Goal: Find specific page/section: Find specific page/section

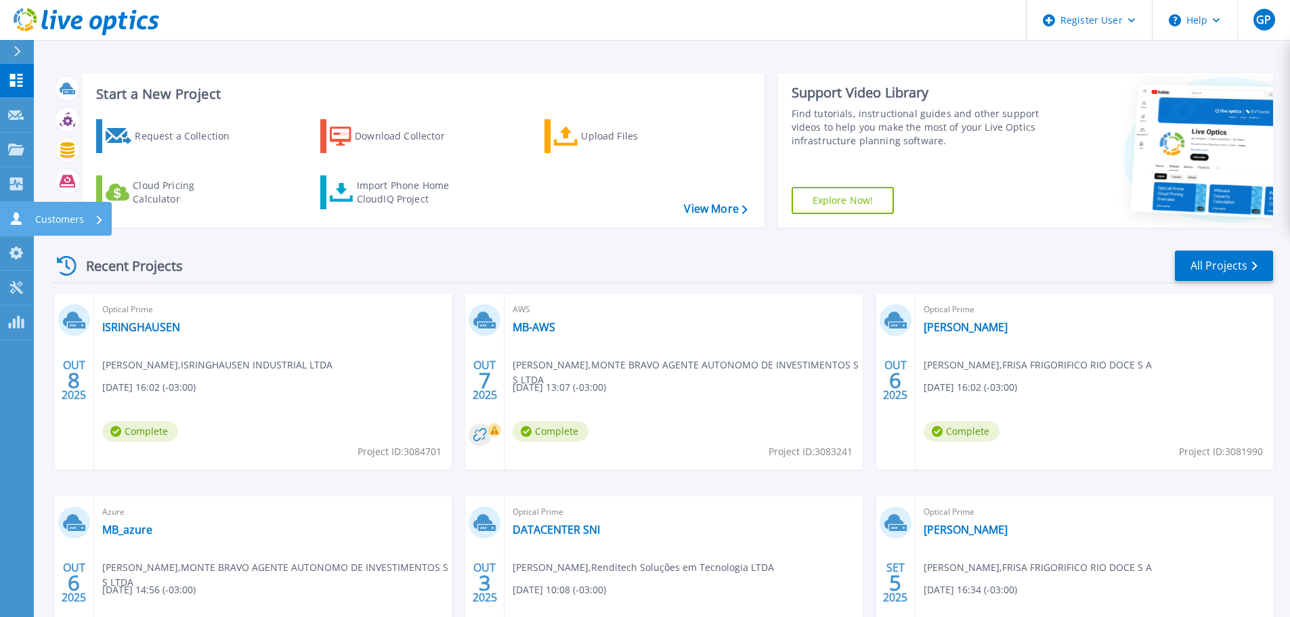
click at [12, 229] on link "Customers Customers" at bounding box center [17, 219] width 34 height 35
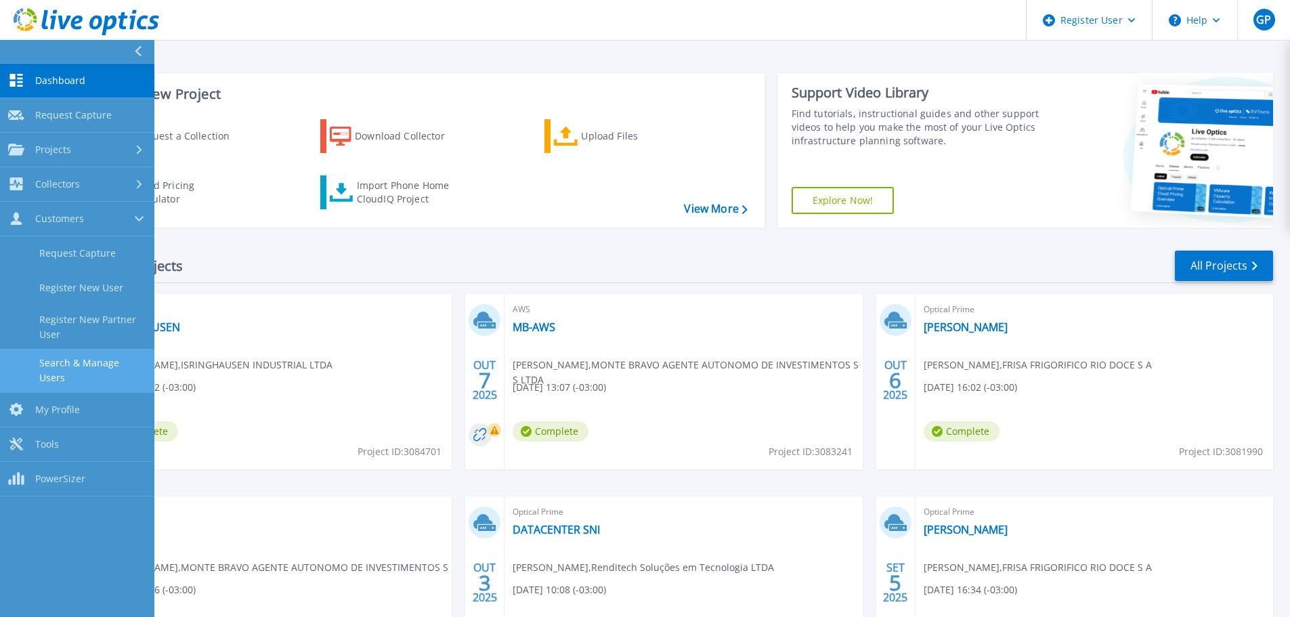
click at [96, 366] on link "Search & Manage Users" at bounding box center [77, 370] width 154 height 43
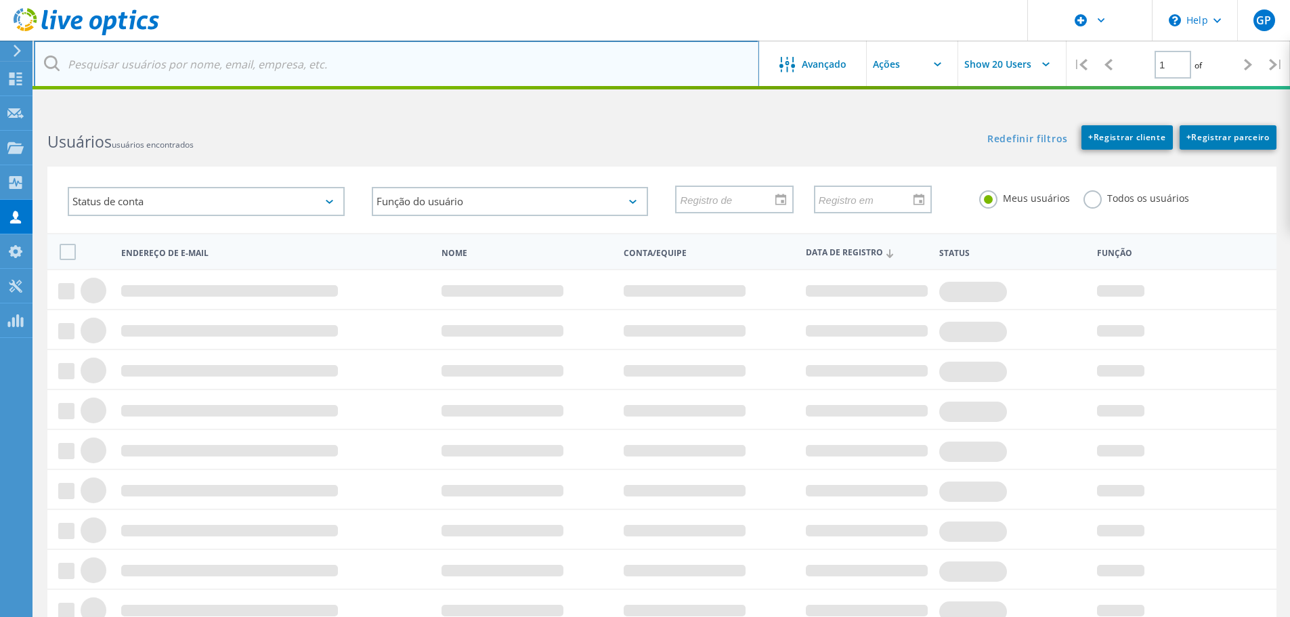
click at [131, 66] on input "text" at bounding box center [396, 64] width 725 height 47
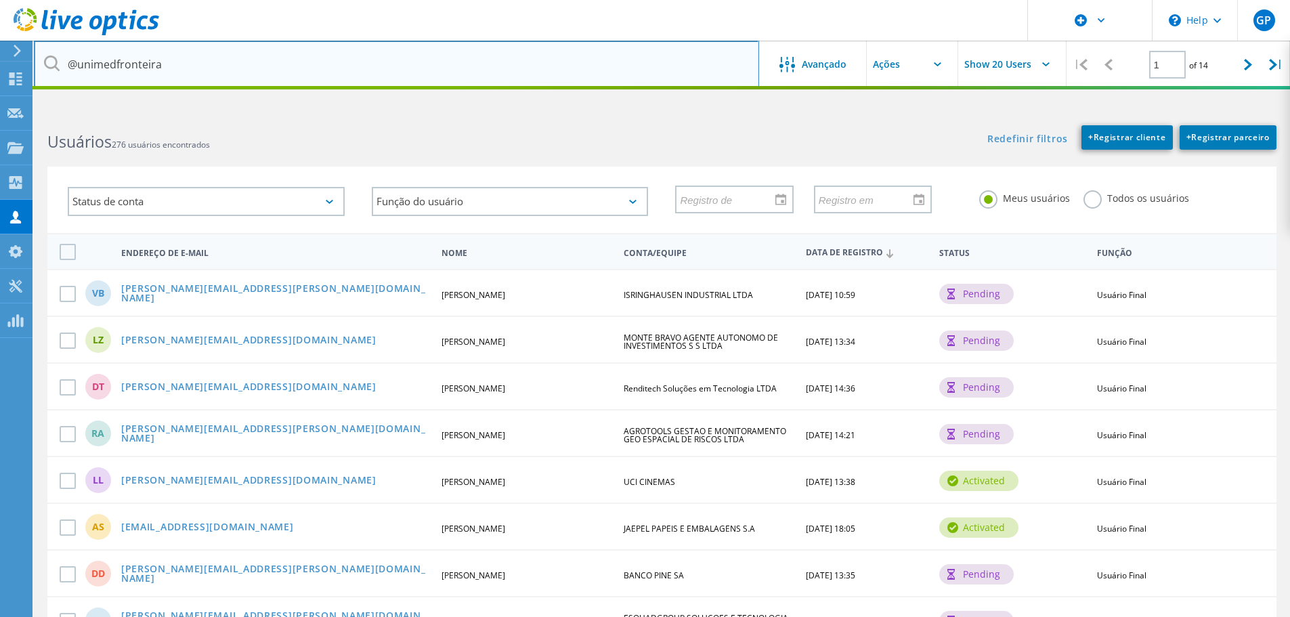
type input "@unimedfronteira"
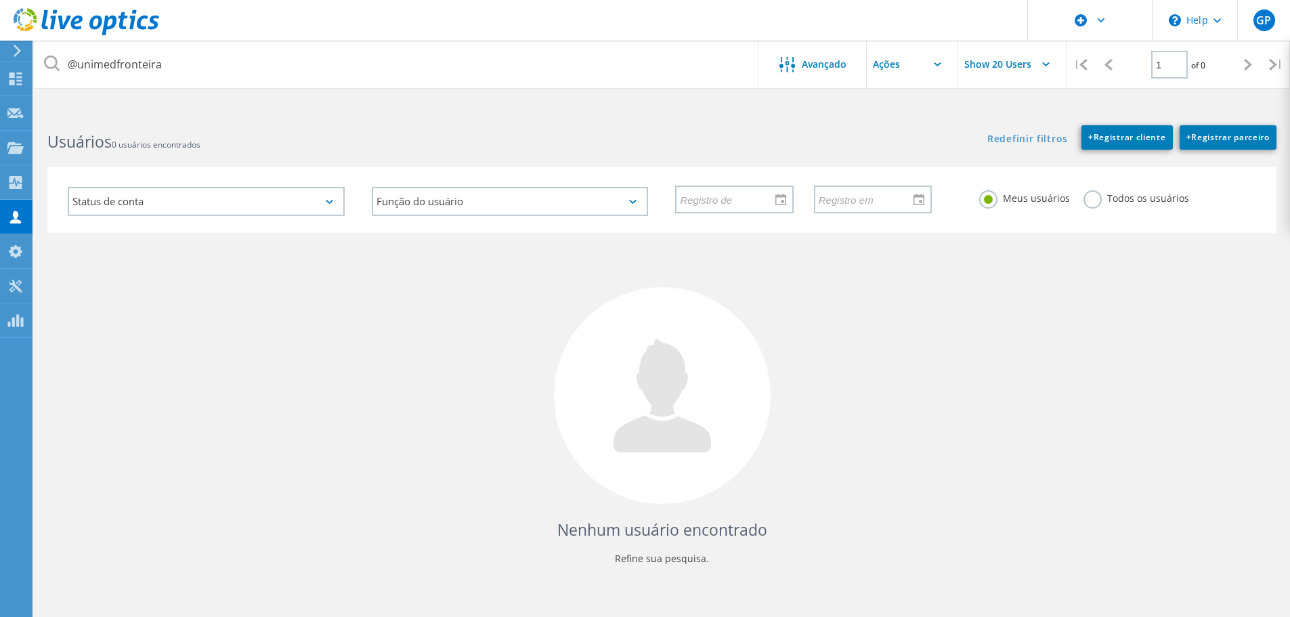
click at [1093, 196] on label "Todos os usuários" at bounding box center [1137, 196] width 106 height 13
click at [0, 0] on input "Todos os usuários" at bounding box center [0, 0] width 0 height 0
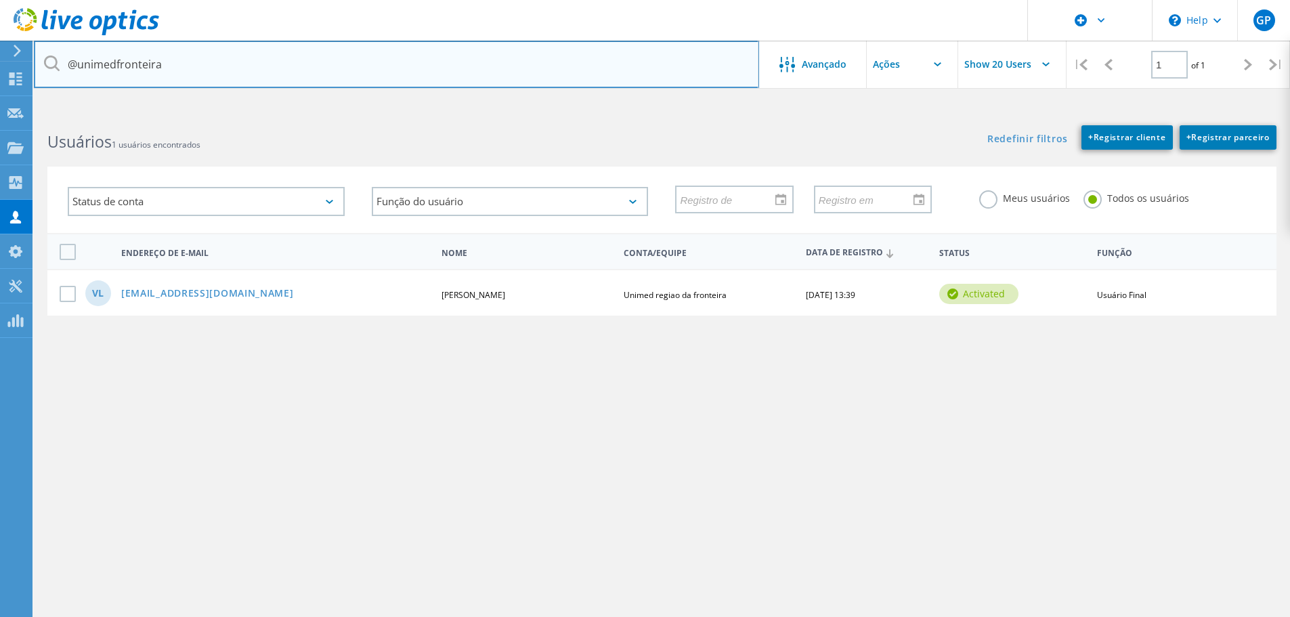
click at [215, 64] on input "@unimedfronteira" at bounding box center [396, 64] width 725 height 47
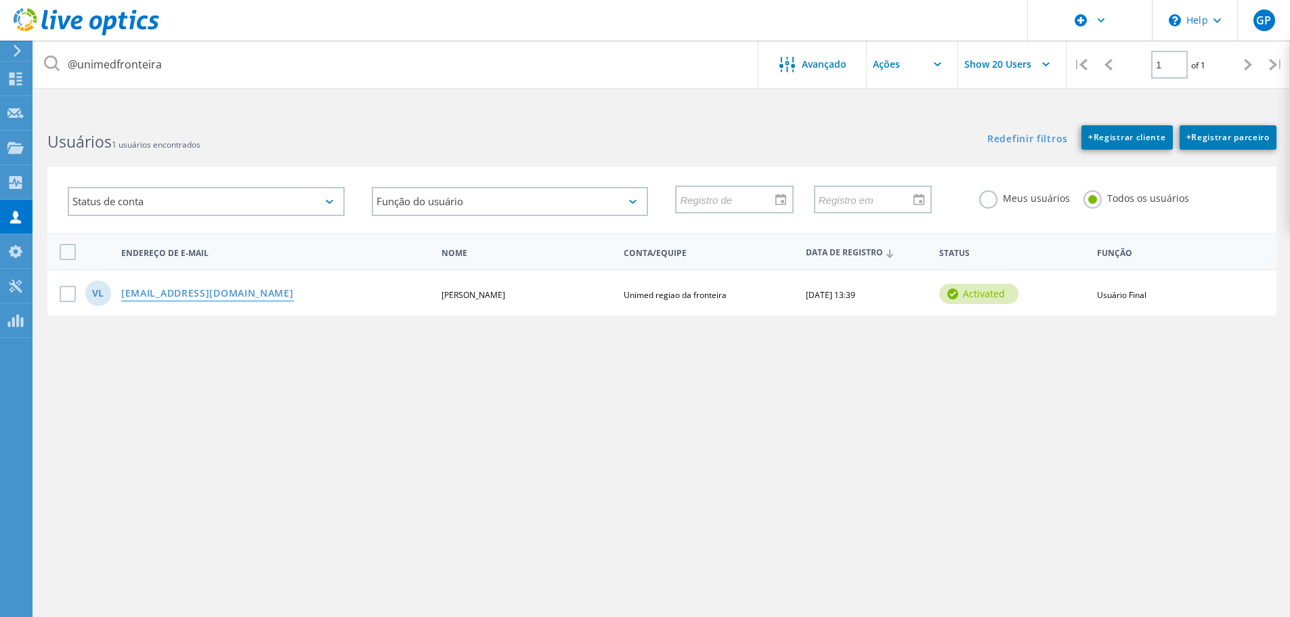
click at [154, 291] on link "[EMAIL_ADDRESS][DOMAIN_NAME]" at bounding box center [207, 295] width 173 height 12
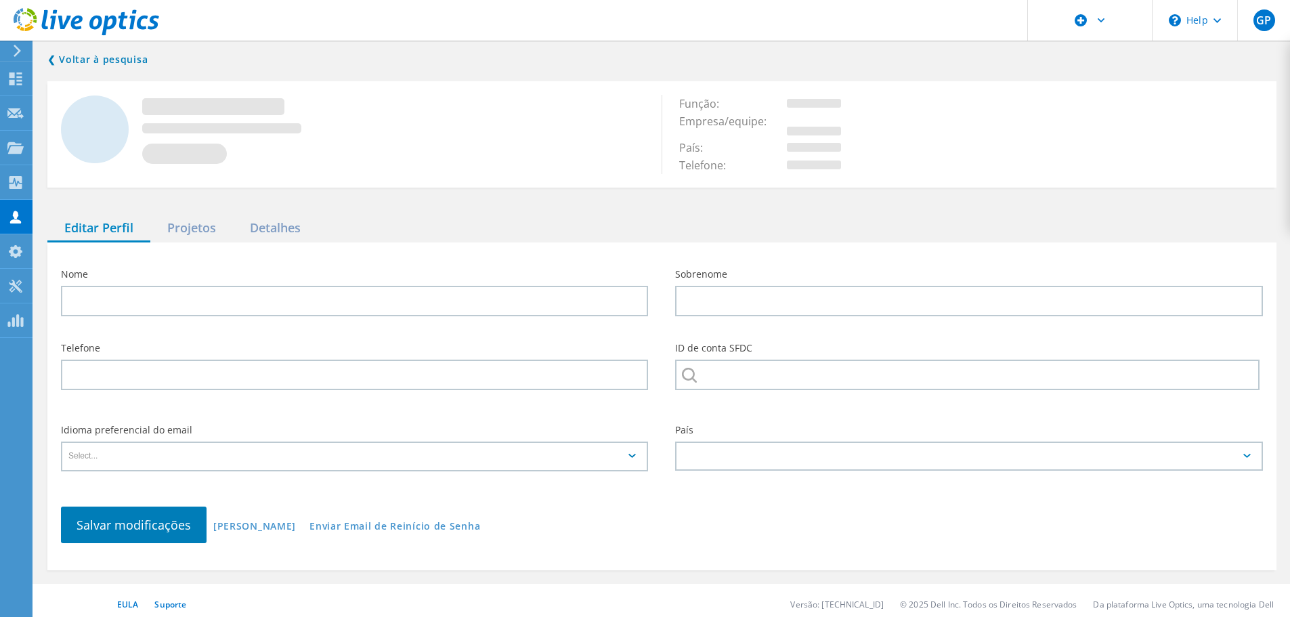
type input "Valdeir"
type input "Loredo"
type input "5532429800"
type input "Unimed regiao da fronteira"
type input "Português"
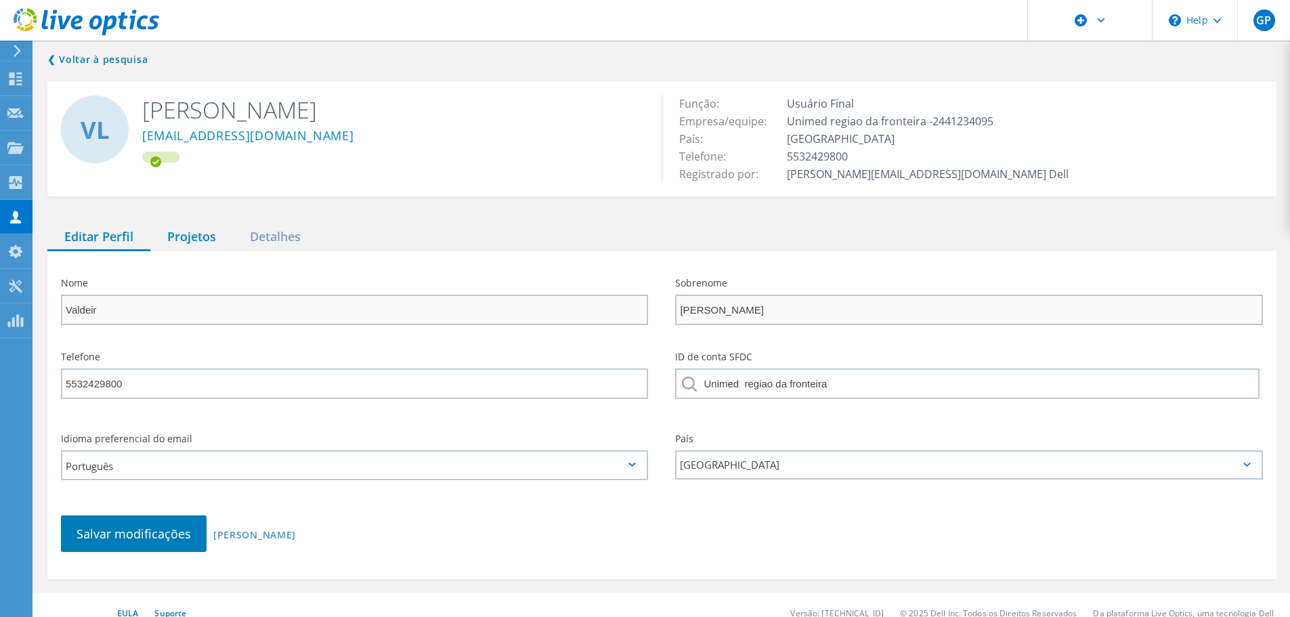
click at [185, 239] on div "Projetos" at bounding box center [191, 238] width 83 height 28
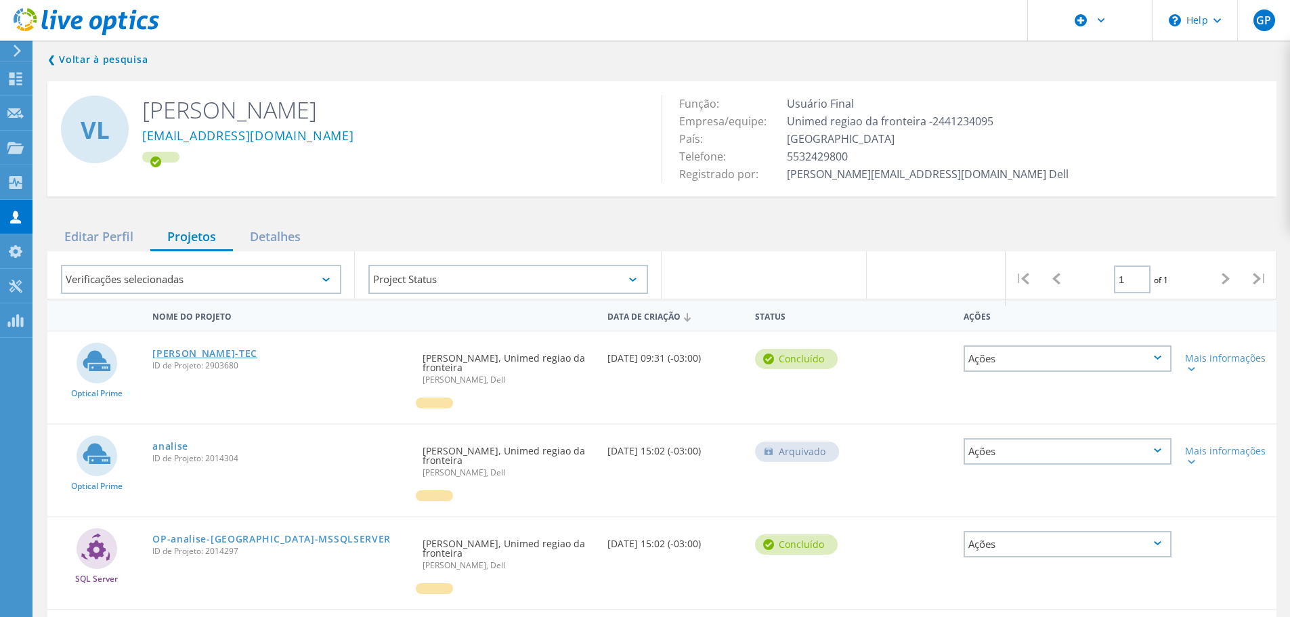
click at [188, 352] on link "[PERSON_NAME]-TEC" at bounding box center [204, 353] width 105 height 9
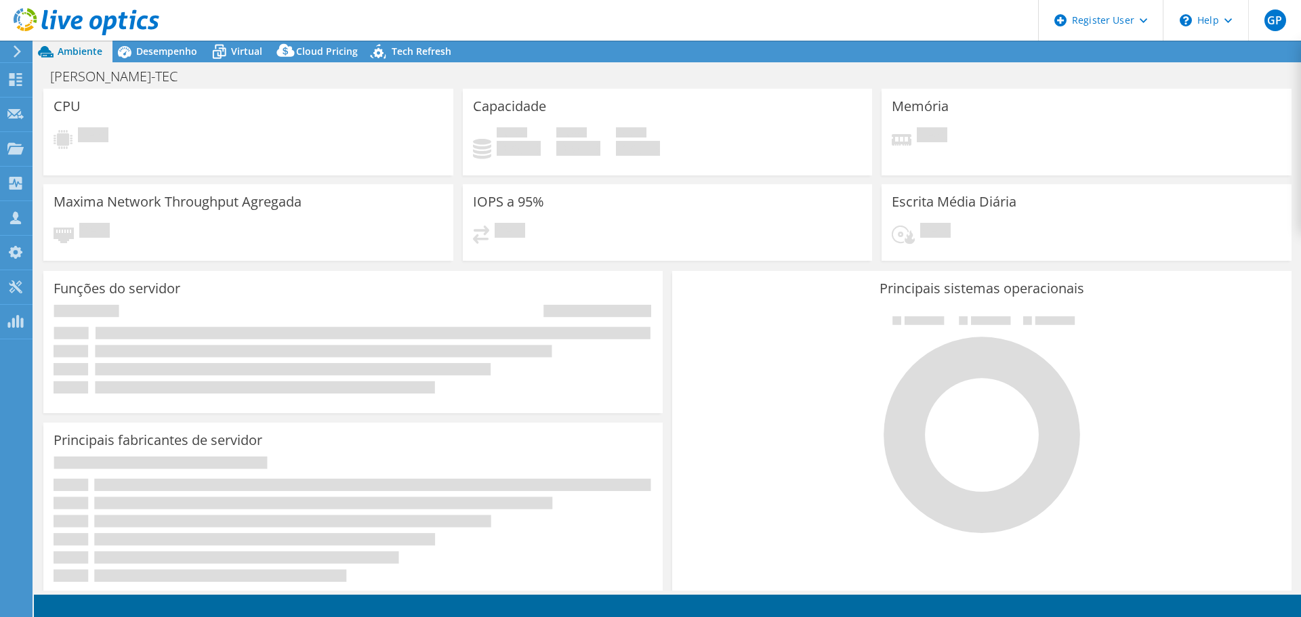
select select "SouthAmerica"
select select "BRL"
